Goal: Task Accomplishment & Management: Use online tool/utility

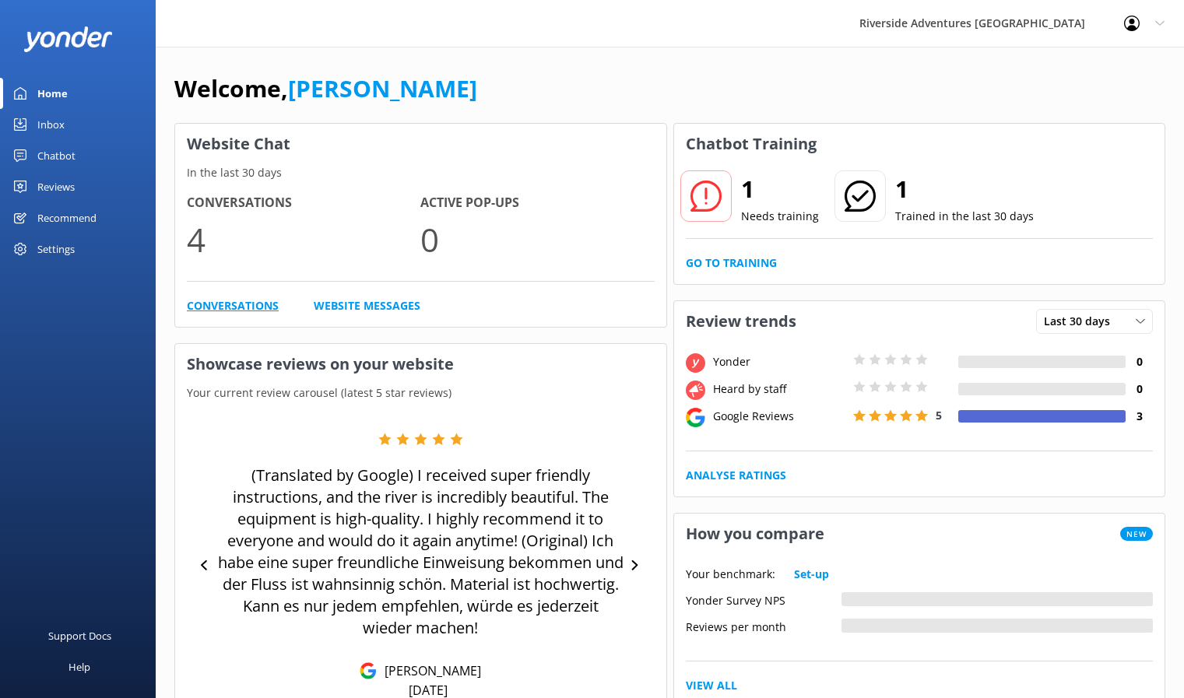
click at [238, 309] on link "Conversations" at bounding box center [233, 305] width 92 height 17
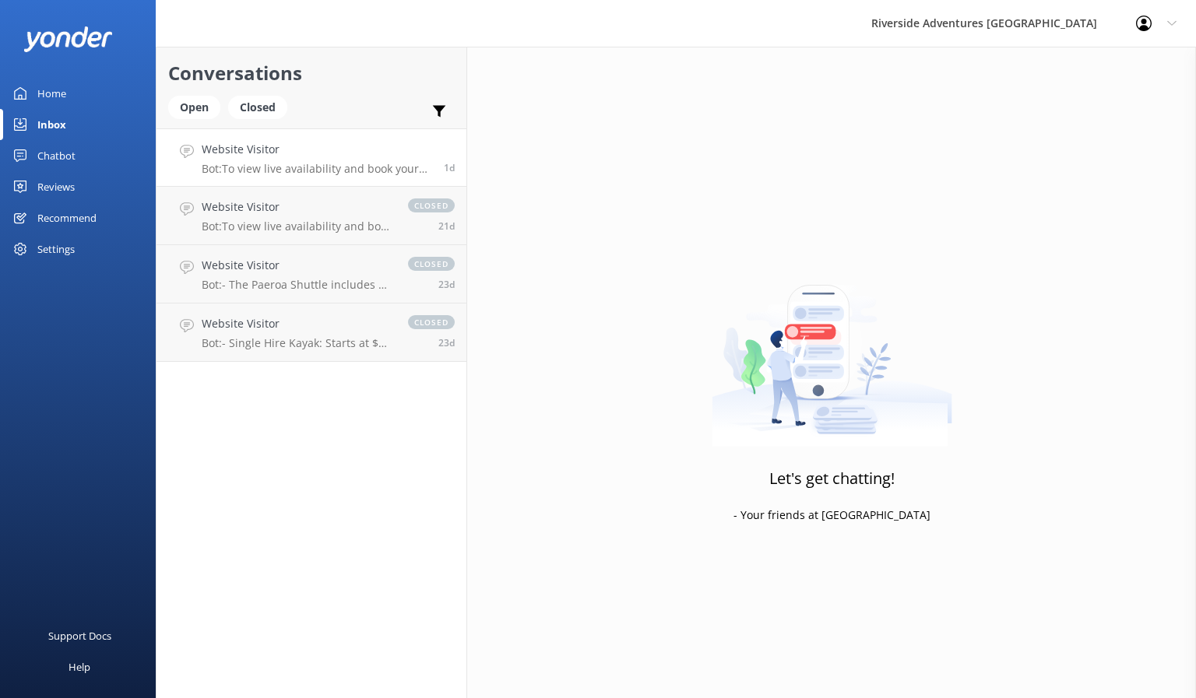
click at [311, 161] on div "Website Visitor Bot: To view live availability and book your tour, please visit…" at bounding box center [317, 157] width 230 height 33
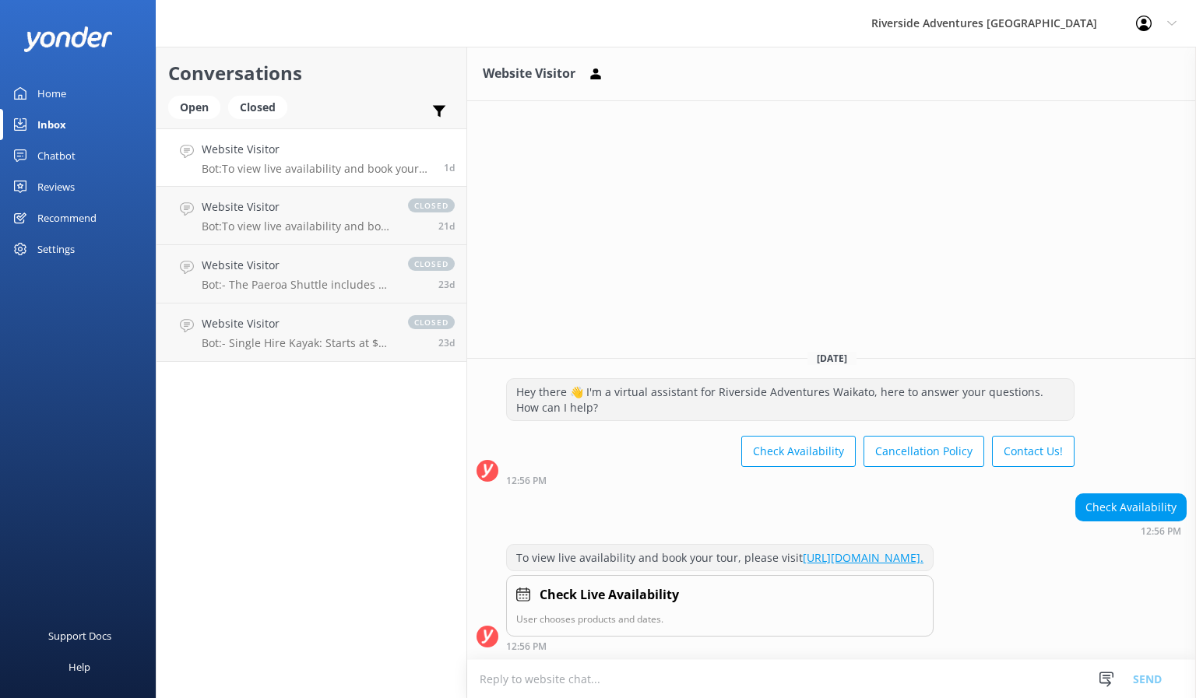
click at [64, 91] on div "Home" at bounding box center [51, 93] width 29 height 31
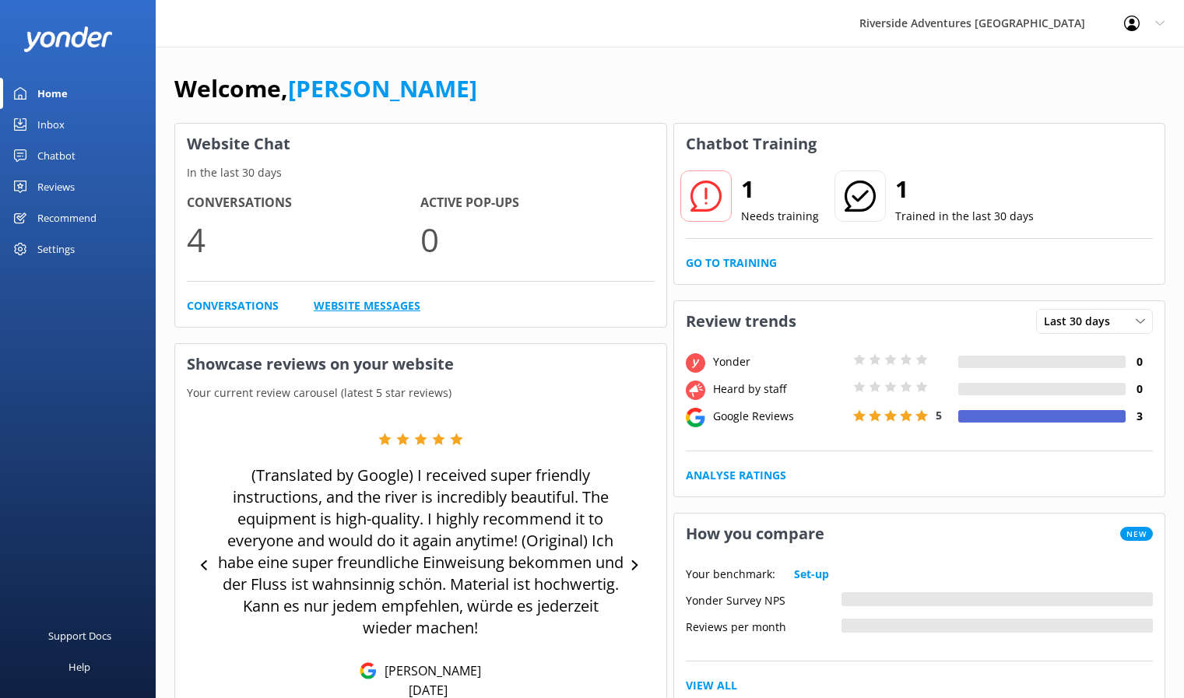
click at [377, 306] on link "Website Messages" at bounding box center [367, 305] width 107 height 17
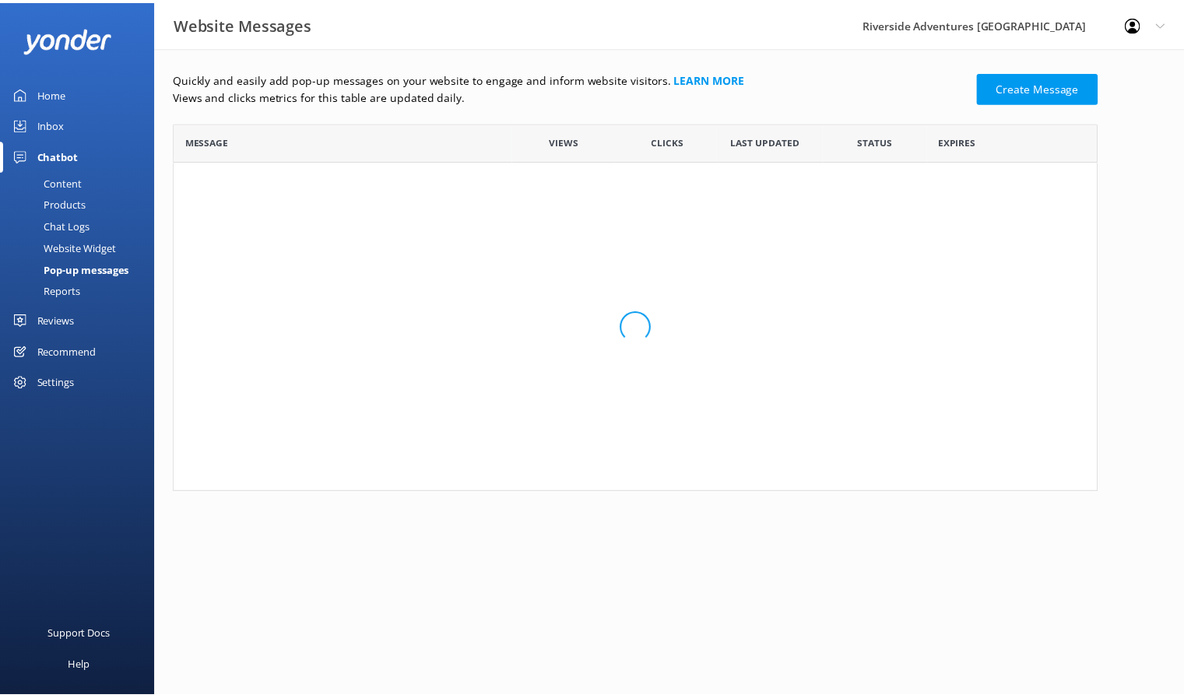
scroll to position [359, 923]
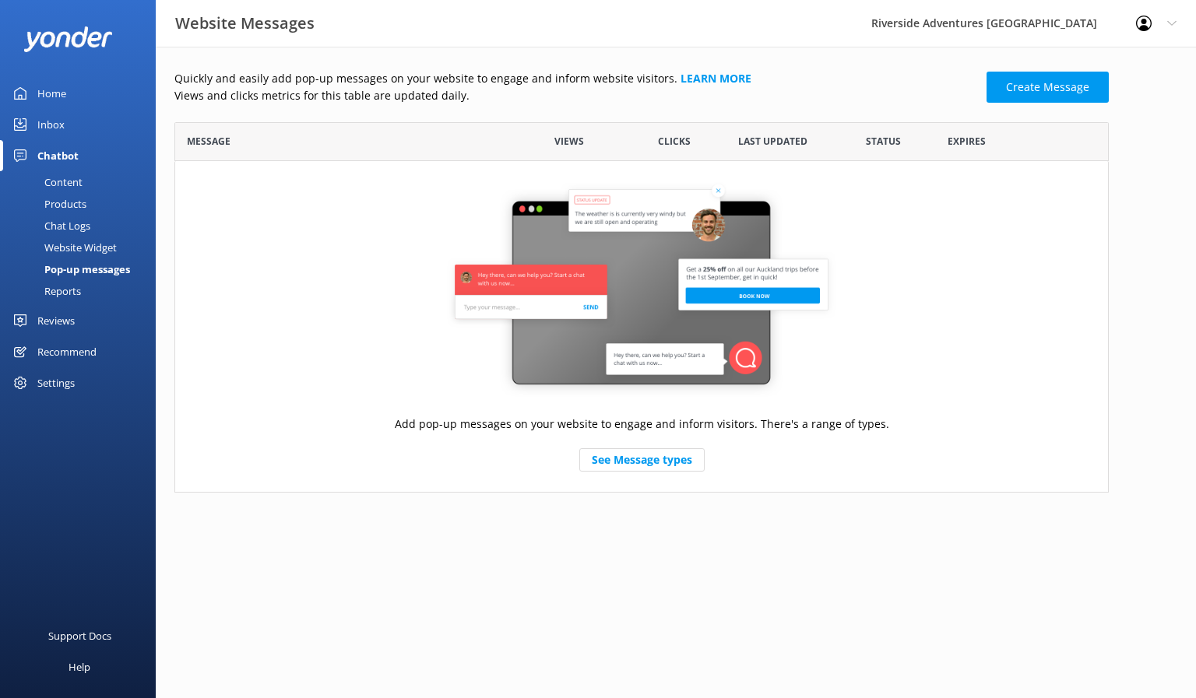
click at [58, 132] on div "Inbox" at bounding box center [50, 124] width 27 height 31
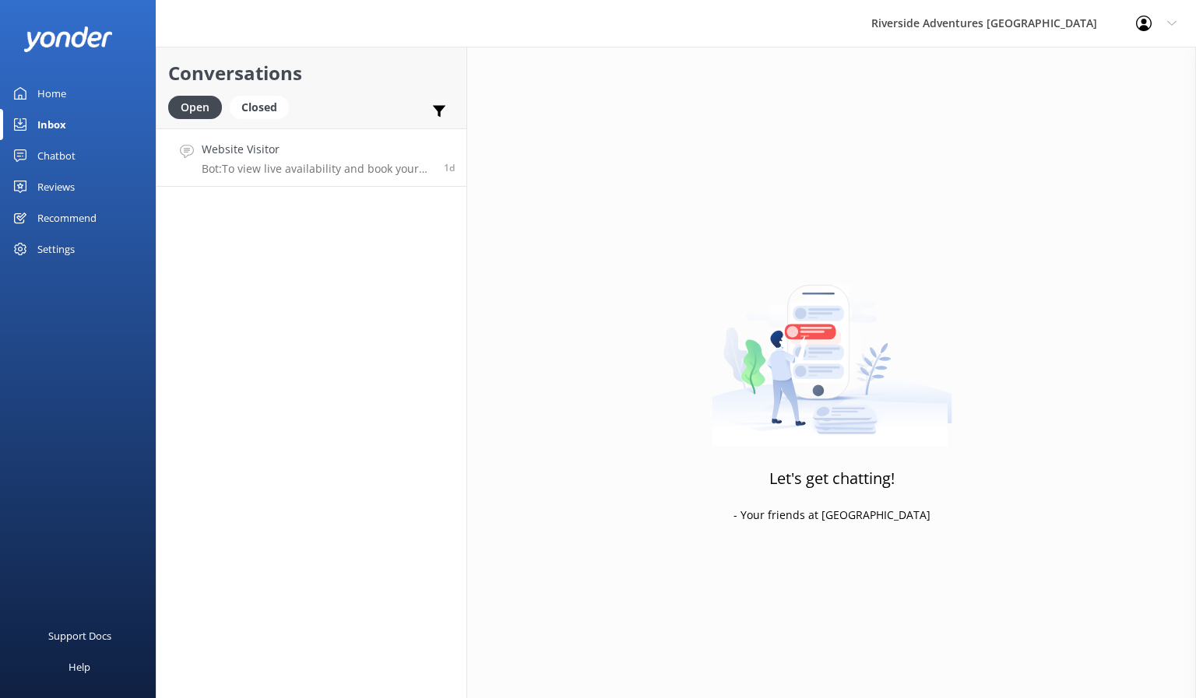
click at [326, 167] on p "Bot: To view live availability and book your tour, please visit [URL][DOMAIN_NA…" at bounding box center [317, 169] width 230 height 14
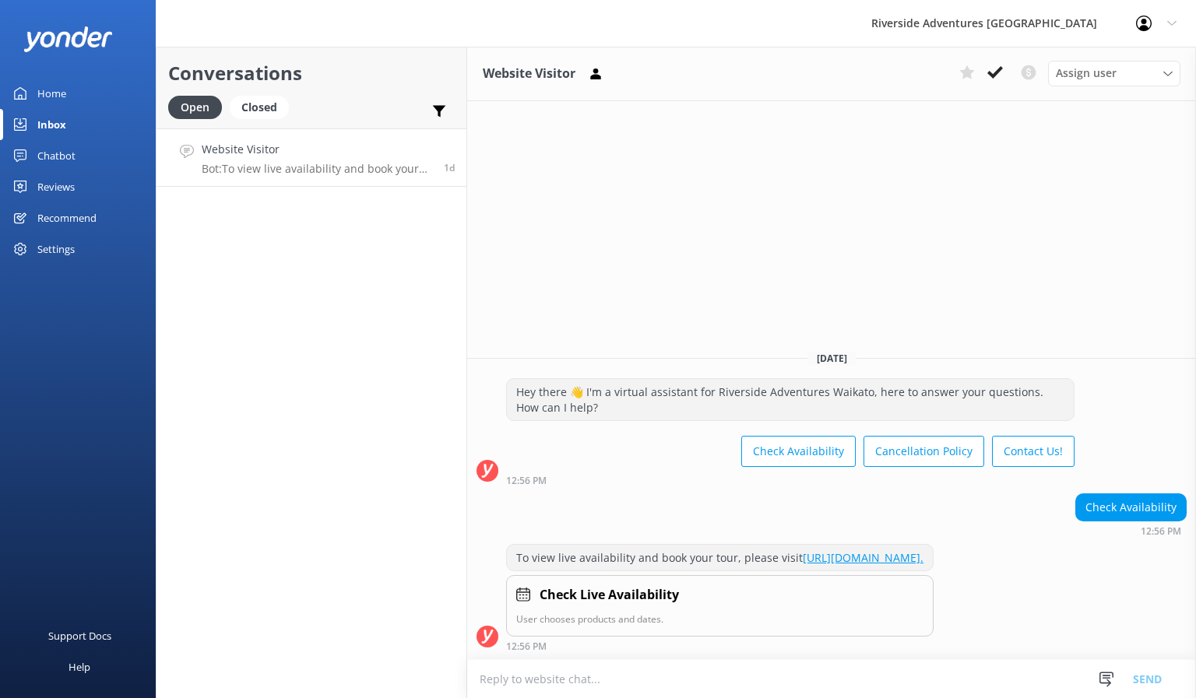
click at [64, 101] on div "Home" at bounding box center [51, 93] width 29 height 31
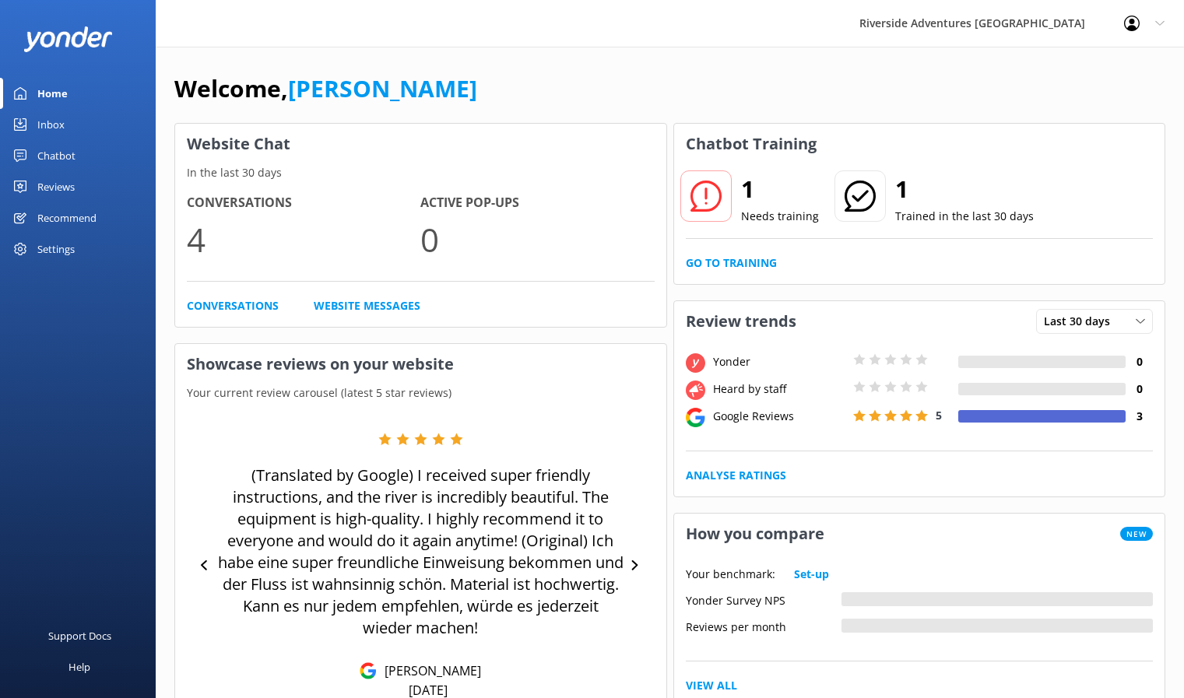
click at [54, 156] on div "Chatbot" at bounding box center [56, 155] width 38 height 31
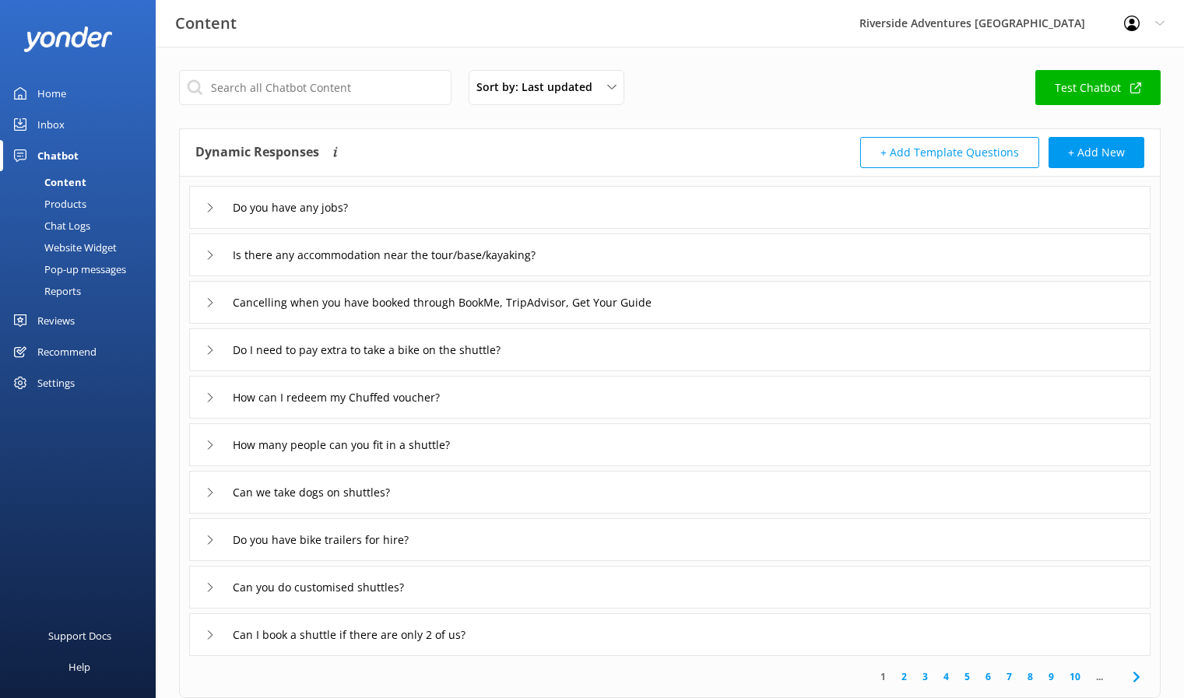
click at [74, 205] on div "Products" at bounding box center [47, 204] width 77 height 22
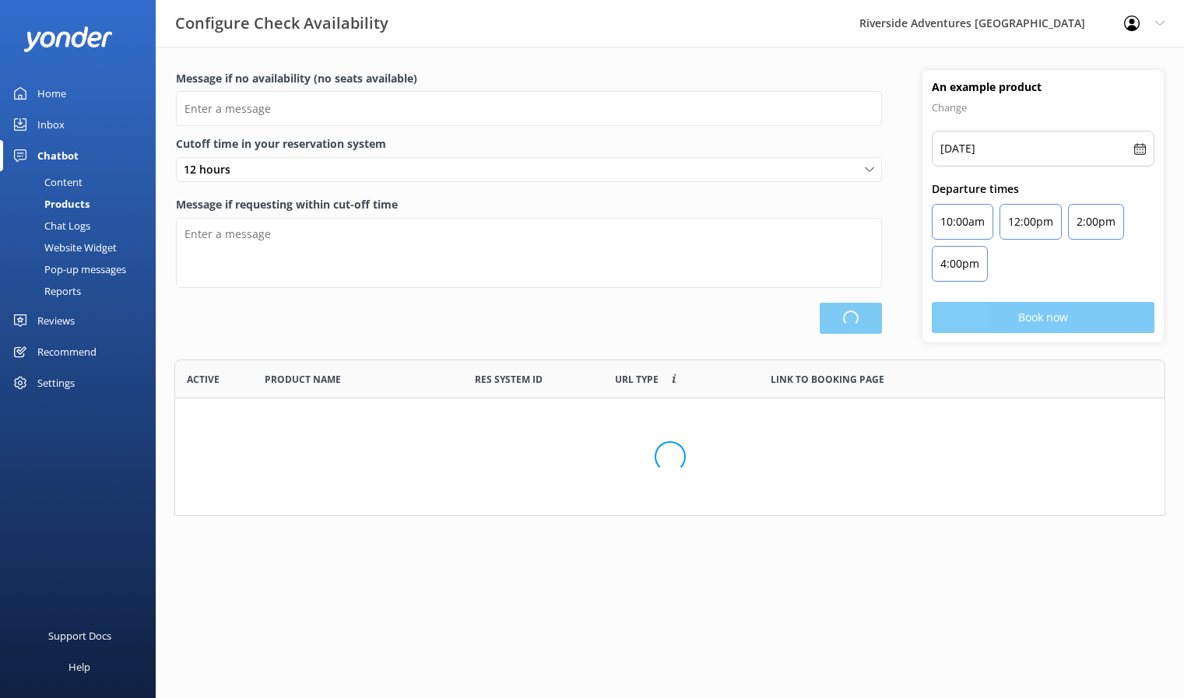
scroll to position [456, 978]
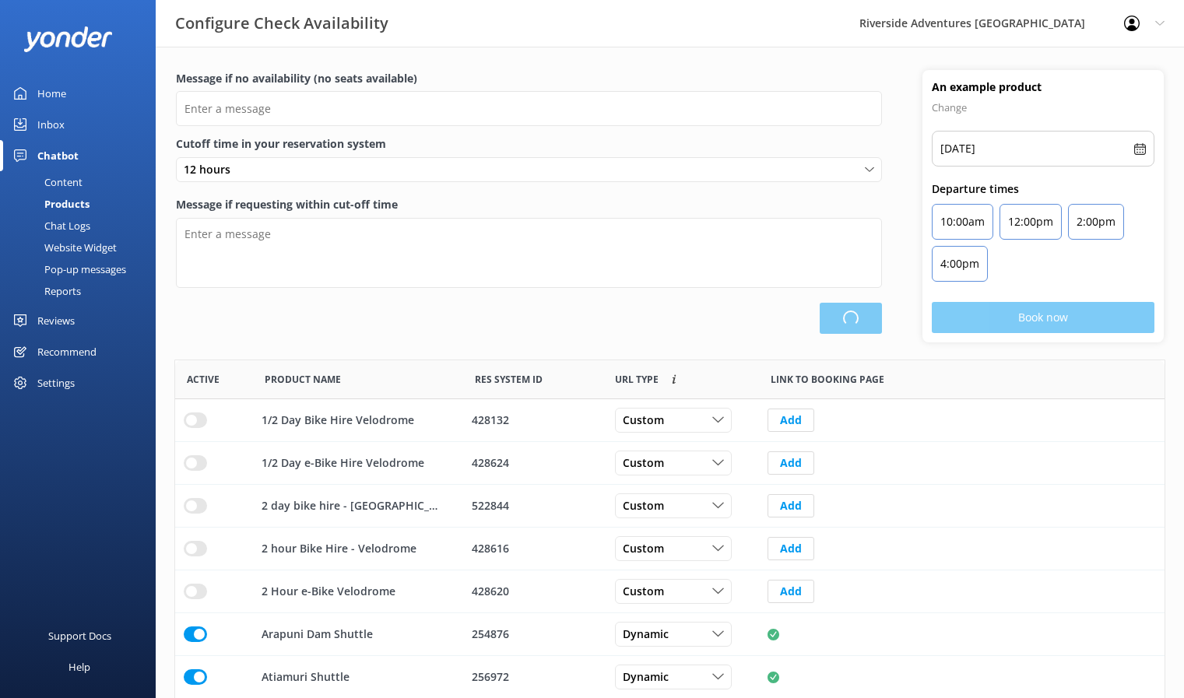
type input "There are no seats available, please check an alternative day"
type textarea "Our online booking system closes {hours} prior to departure. Please contact us …"
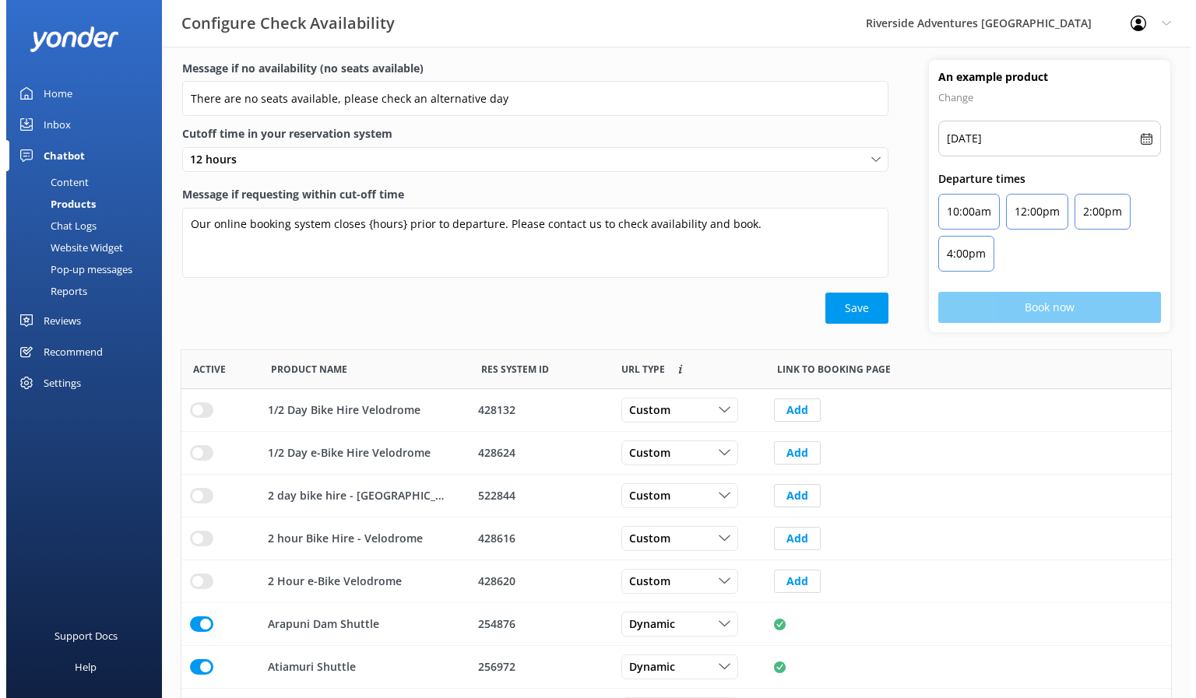
scroll to position [0, 0]
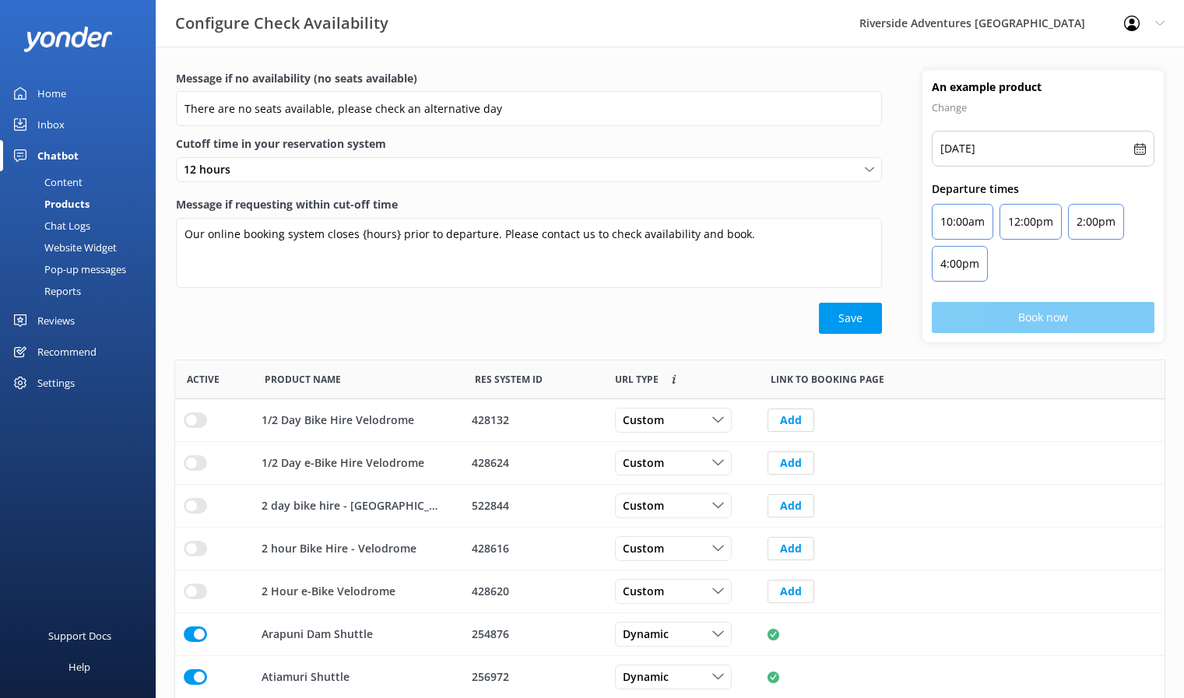
click at [62, 218] on div "Chat Logs" at bounding box center [49, 226] width 81 height 22
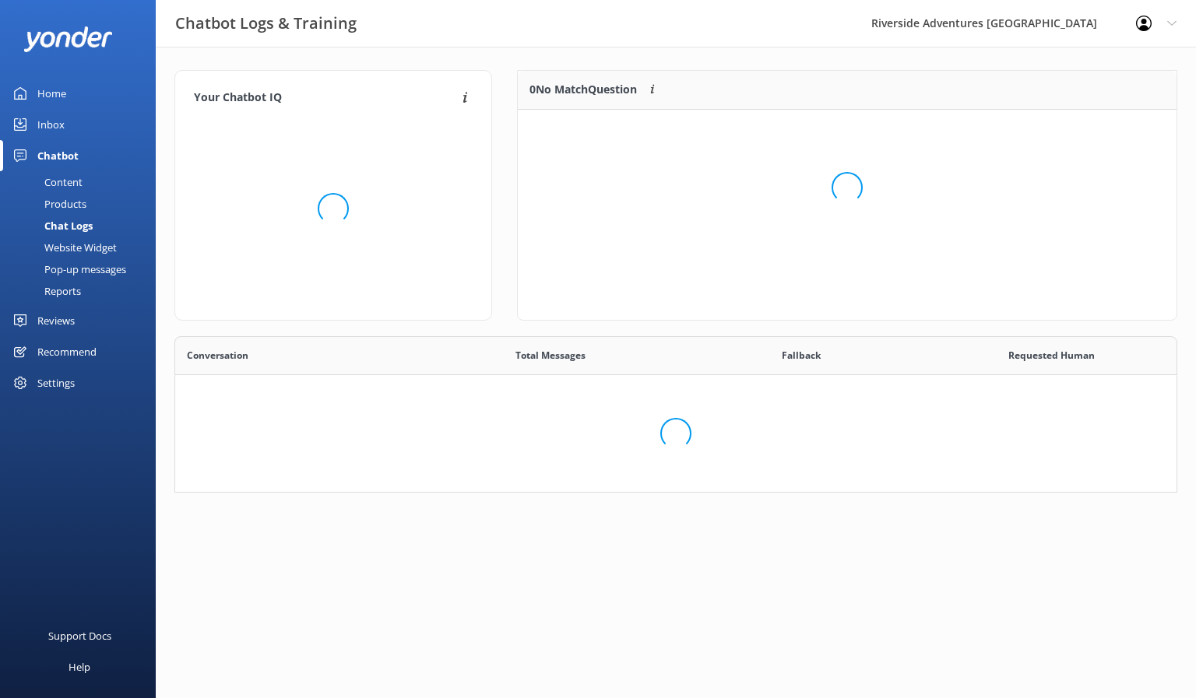
scroll to position [230, 991]
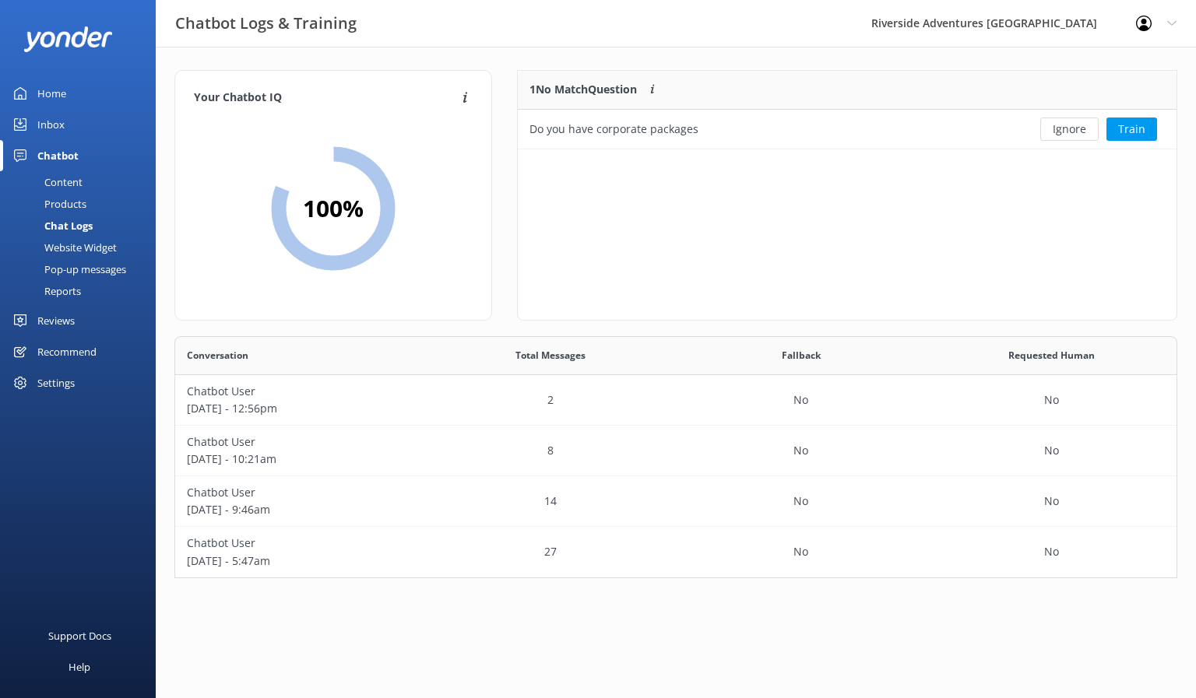
click at [69, 246] on div "Website Widget" at bounding box center [62, 248] width 107 height 22
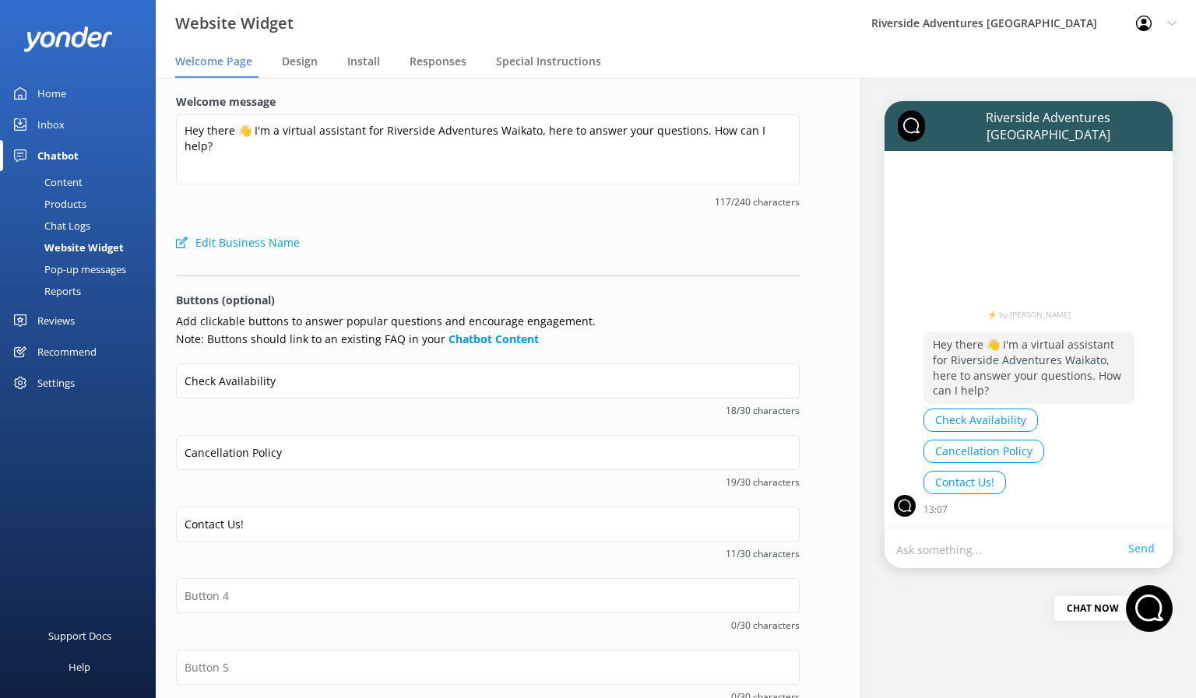
click at [97, 275] on div "Pop-up messages" at bounding box center [67, 270] width 117 height 22
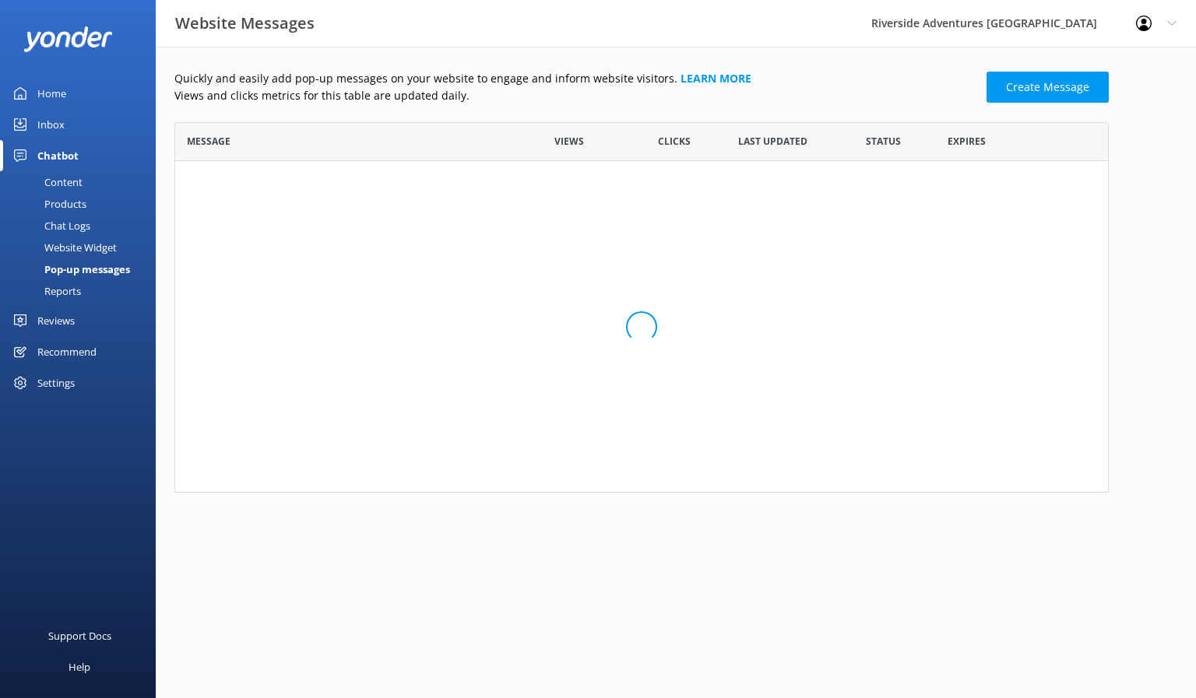
scroll to position [359, 923]
